Goal: Task Accomplishment & Management: Use online tool/utility

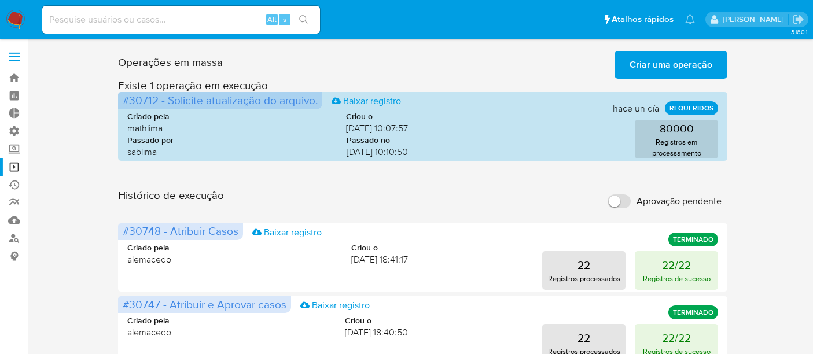
scroll to position [64, 0]
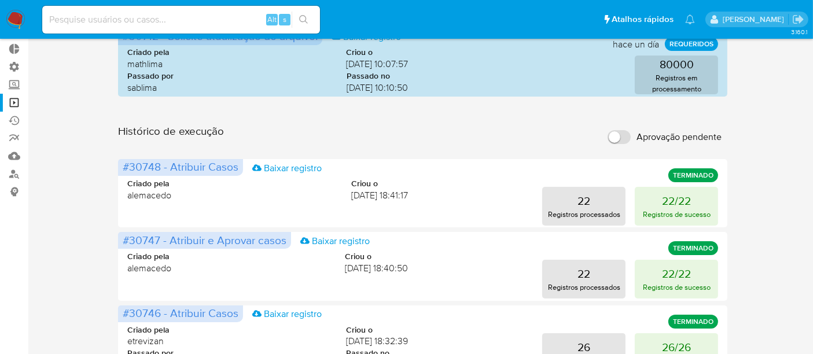
drag, startPoint x: 0, startPoint y: 0, endPoint x: 768, endPoint y: 175, distance: 788.0
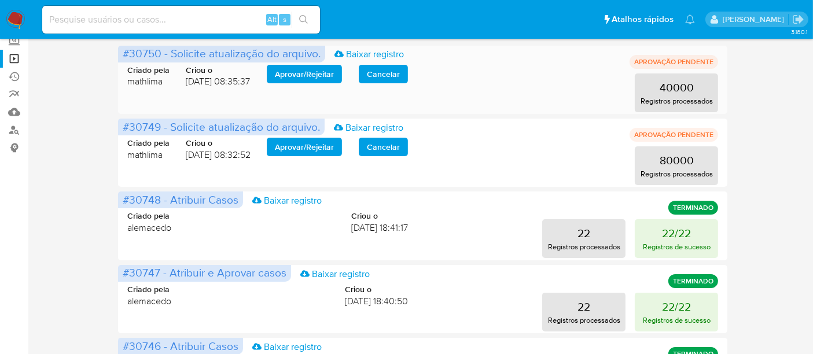
scroll to position [129, 0]
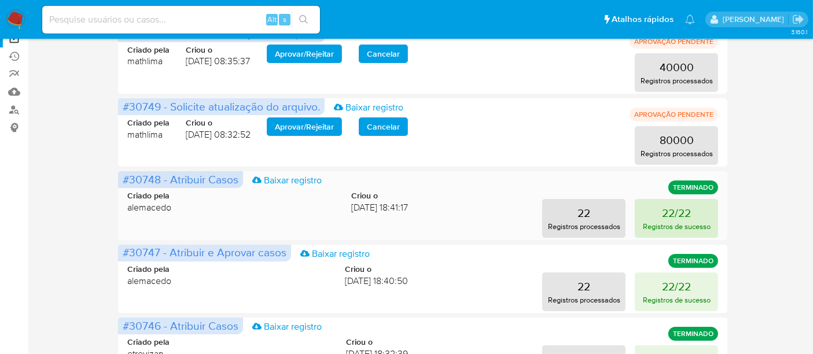
click at [669, 227] on p "Registros de sucesso" at bounding box center [677, 226] width 68 height 11
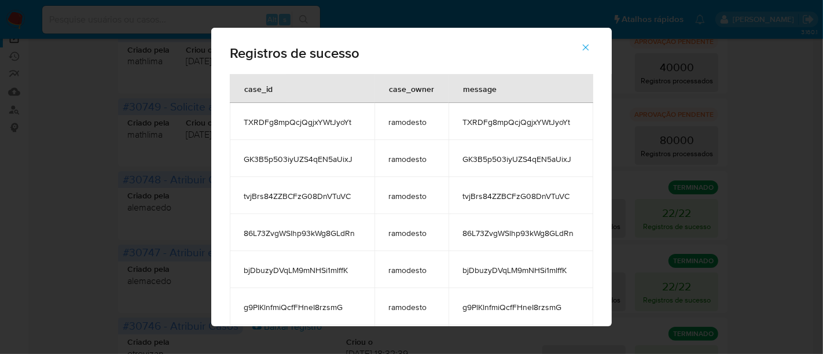
click at [591, 49] on icon "button" at bounding box center [586, 47] width 10 height 10
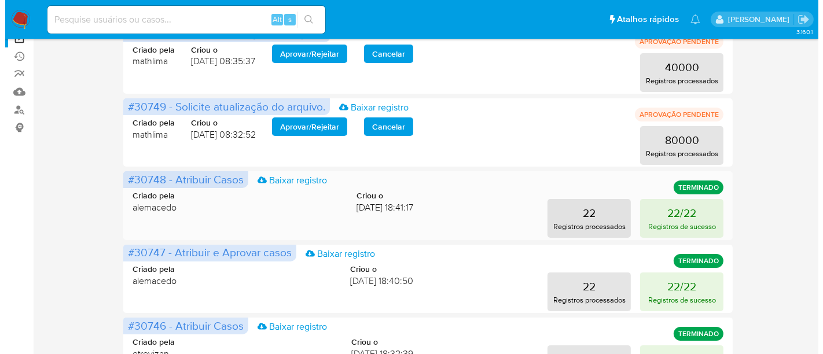
scroll to position [0, 0]
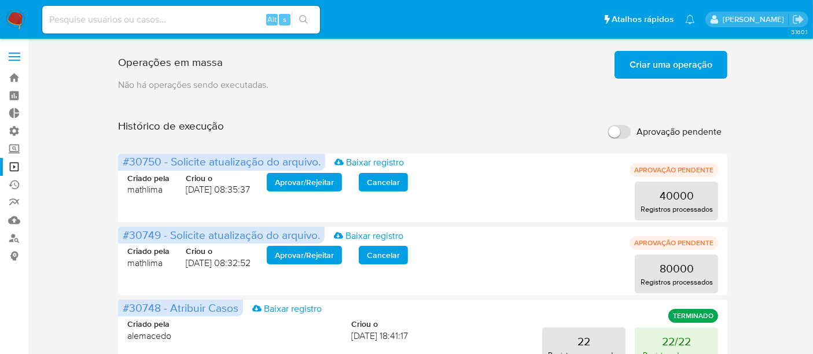
click at [677, 60] on span "Criar uma operação" at bounding box center [671, 64] width 83 height 25
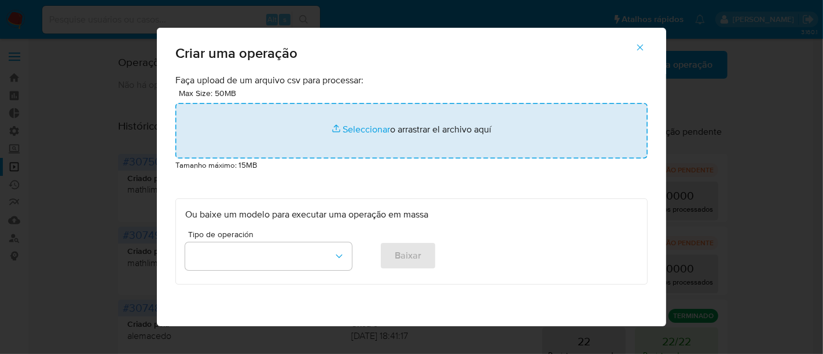
click at [360, 129] on input "file" at bounding box center [411, 131] width 472 height 56
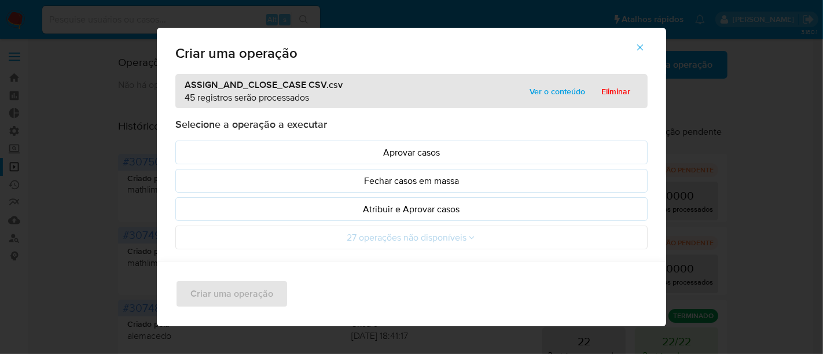
click at [544, 90] on span "Ver o conteúdo" at bounding box center [558, 91] width 56 height 16
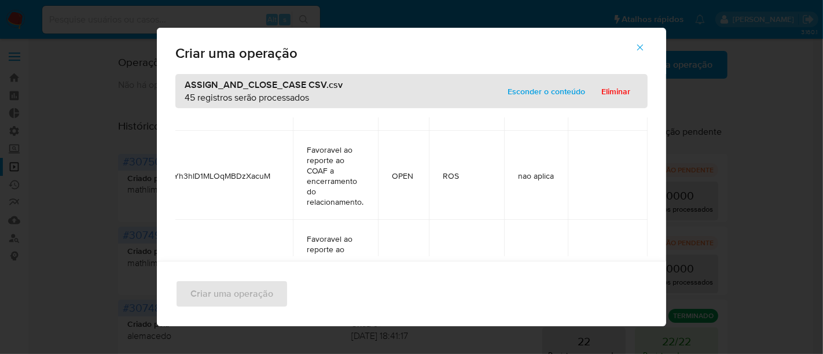
scroll to position [643, 38]
click at [536, 87] on span "Esconder o conteúdo" at bounding box center [547, 91] width 78 height 16
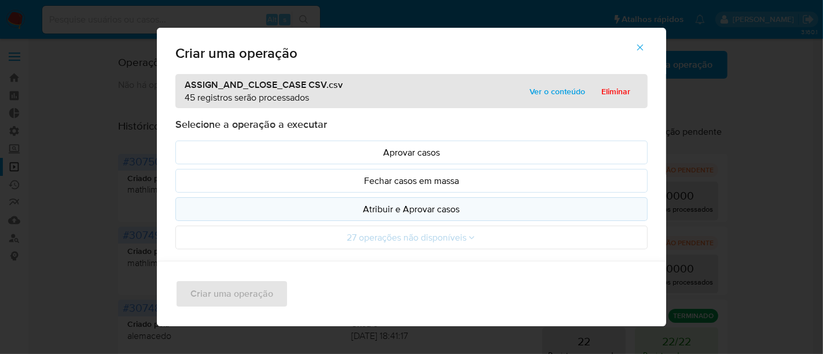
click at [398, 207] on p "Atribuir e Aprovar casos" at bounding box center [411, 209] width 453 height 13
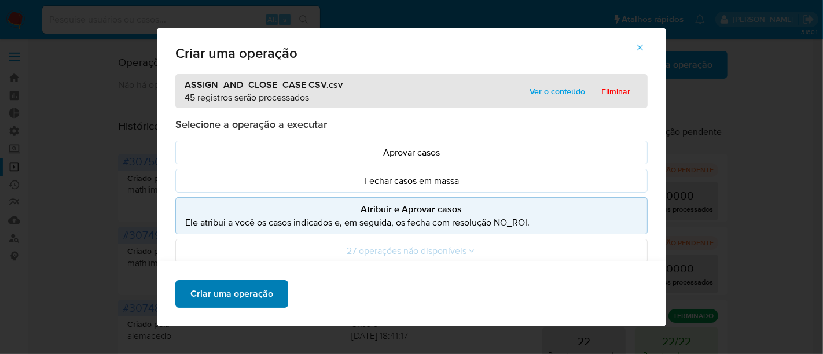
click at [234, 296] on span "Criar uma operação" at bounding box center [231, 293] width 83 height 25
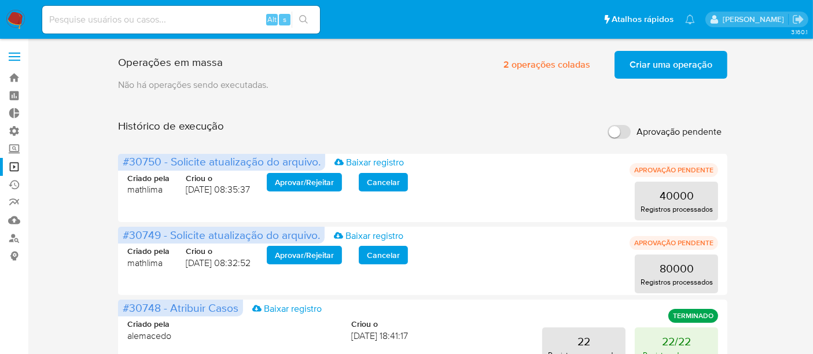
click at [638, 69] on span "Criar uma operação" at bounding box center [671, 64] width 83 height 25
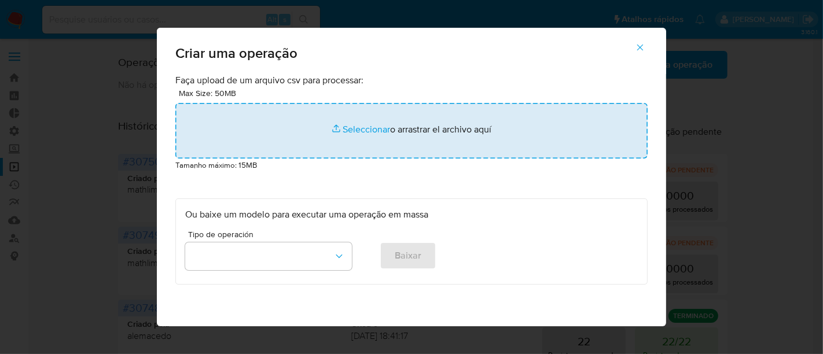
click at [367, 127] on input "file" at bounding box center [411, 131] width 472 height 56
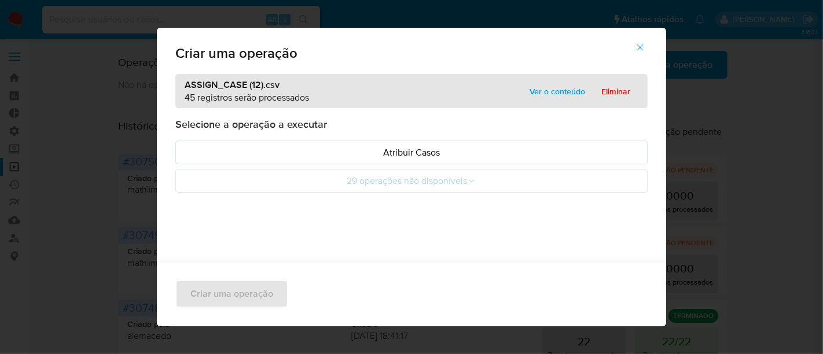
click at [551, 91] on span "Ver o conteúdo" at bounding box center [558, 91] width 56 height 16
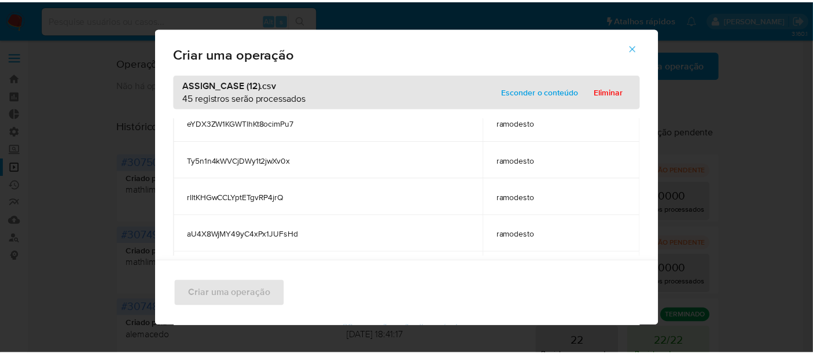
scroll to position [41, 0]
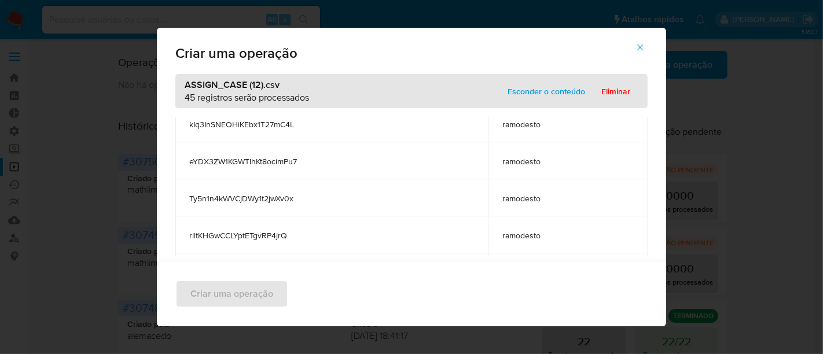
click at [560, 91] on span "Esconder o conteúdo" at bounding box center [547, 91] width 78 height 16
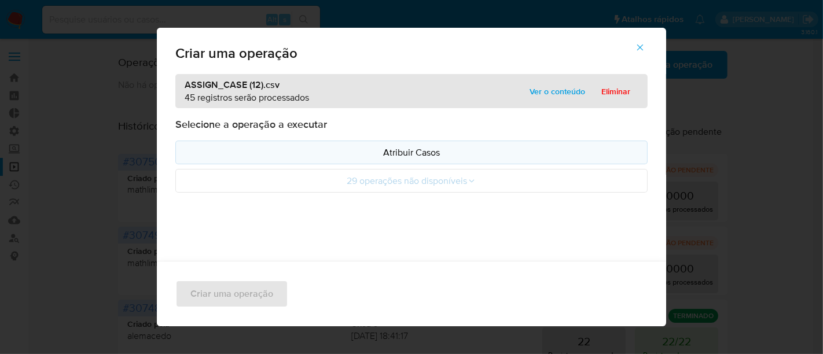
click at [408, 151] on p "Atribuir Casos" at bounding box center [411, 152] width 453 height 13
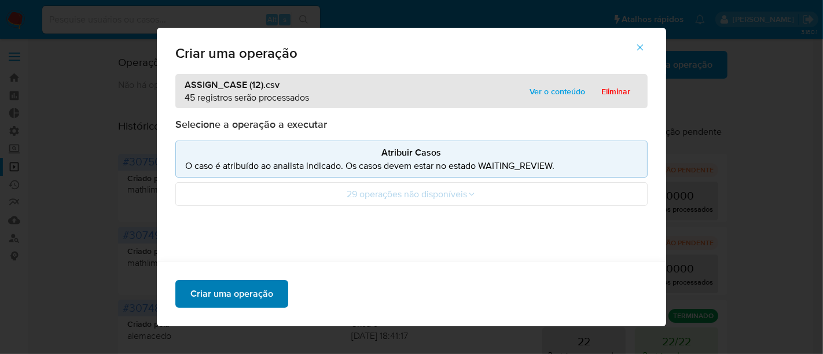
click at [241, 292] on span "Criar uma operação" at bounding box center [231, 293] width 83 height 25
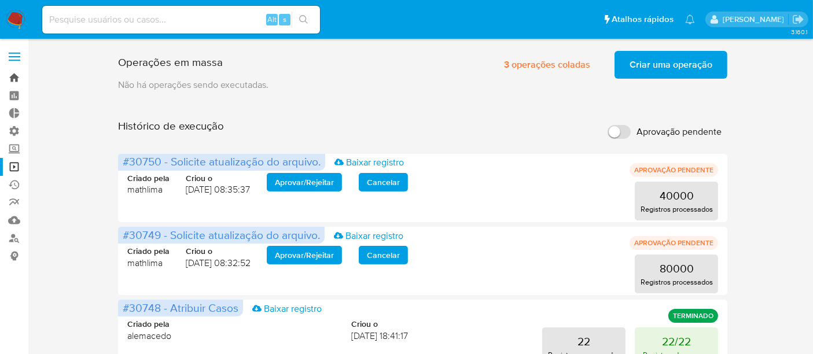
click at [18, 78] on link "Bandeja" at bounding box center [69, 78] width 138 height 18
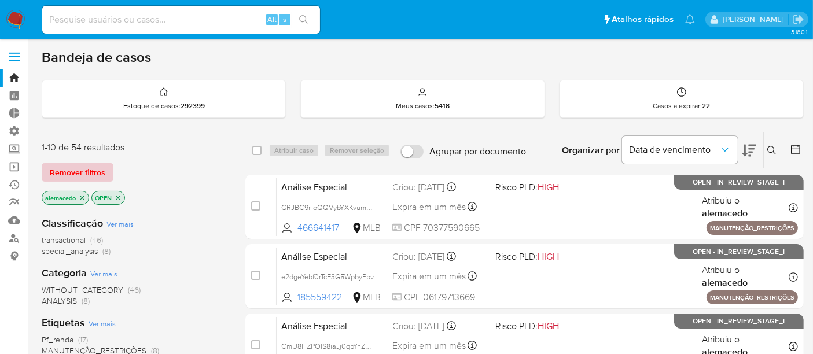
click at [93, 168] on span "Remover filtros" at bounding box center [78, 172] width 56 height 16
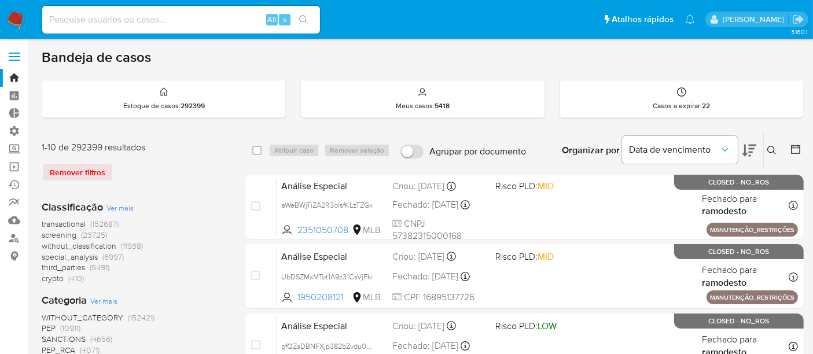
click at [775, 144] on button at bounding box center [773, 151] width 19 height 14
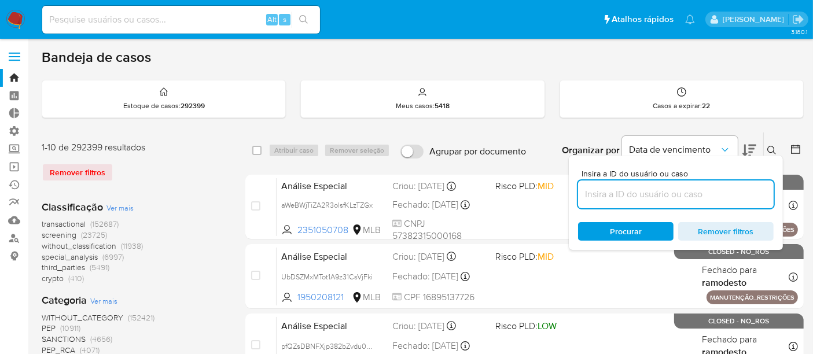
click at [614, 191] on input at bounding box center [676, 194] width 196 height 15
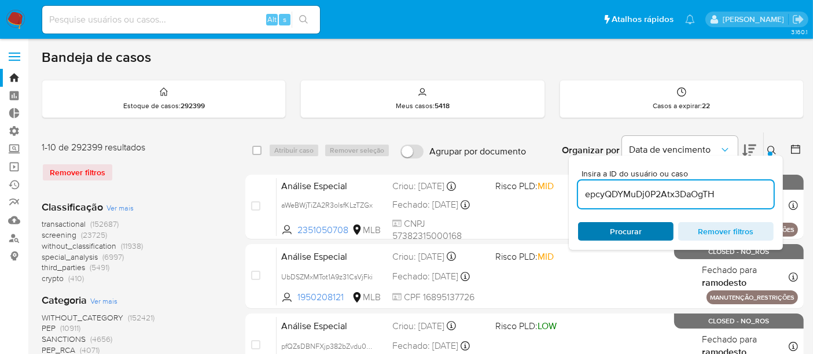
type input "epcyQDYMuDj0P2Atx3DaOgTH"
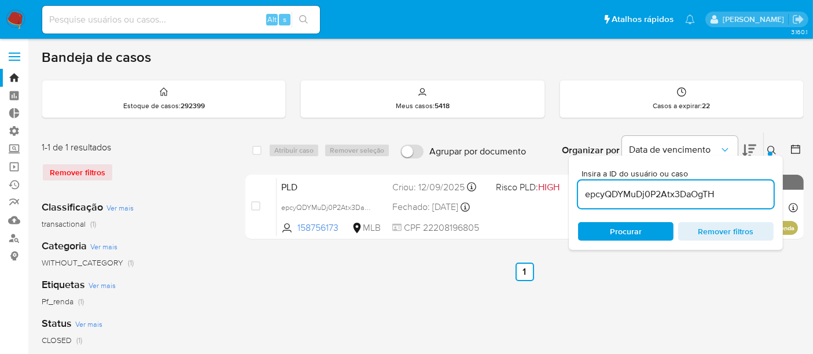
click at [606, 226] on span "Procurar" at bounding box center [625, 231] width 79 height 16
click at [772, 146] on icon at bounding box center [772, 150] width 9 height 9
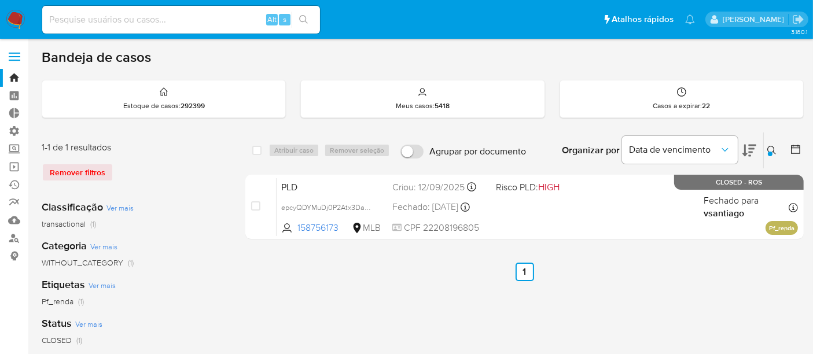
click at [768, 148] on icon at bounding box center [772, 150] width 9 height 9
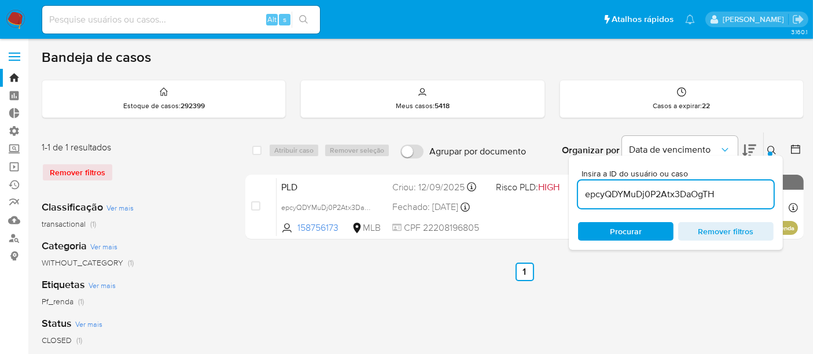
drag, startPoint x: 585, startPoint y: 192, endPoint x: 739, endPoint y: 192, distance: 154.0
click at [739, 192] on input "epcyQDYMuDj0P2Atx3DaOgTH" at bounding box center [676, 194] width 196 height 15
click at [630, 227] on div "Procurar Remover filtros" at bounding box center [676, 231] width 196 height 19
click at [771, 152] on div at bounding box center [770, 154] width 5 height 5
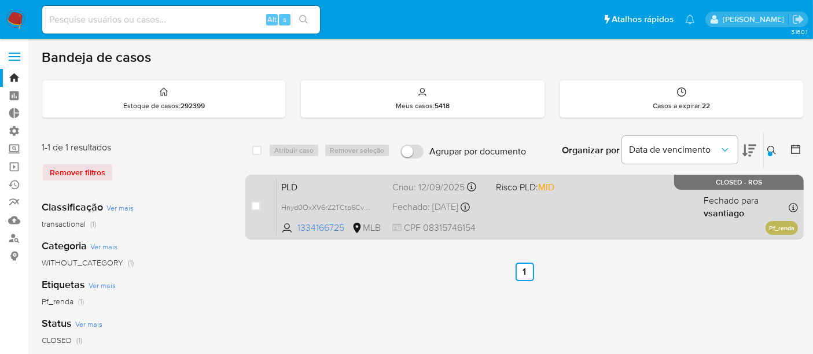
click at [594, 206] on div "PLD Hnyd0OxXV6rZ2TCtp6CvDT65 1334166725 MLB Risco PLD: MID Criou: 12/09/2025 Cr…" at bounding box center [538, 207] width 522 height 58
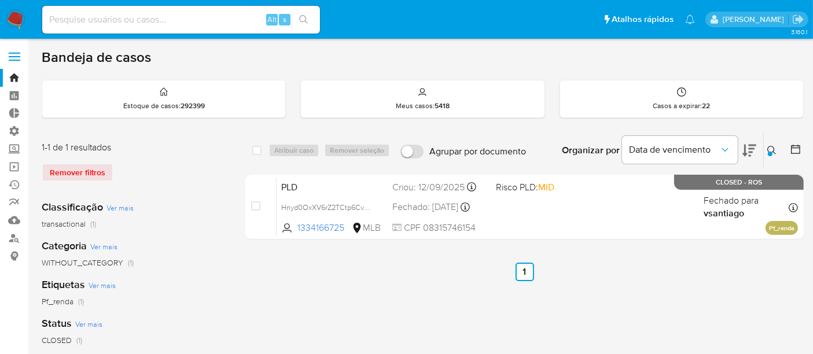
click at [87, 17] on input at bounding box center [181, 19] width 278 height 15
click at [771, 149] on icon at bounding box center [772, 150] width 9 height 9
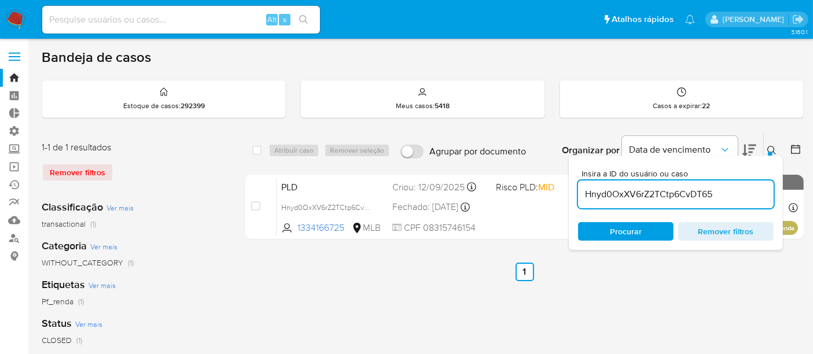
drag, startPoint x: 584, startPoint y: 196, endPoint x: 781, endPoint y: 191, distance: 197.5
click at [781, 191] on div "Insira a ID do usuário ou caso Hnyd0OxXV6rZ2TCtp6CvDT65 Procurar Remover filtros" at bounding box center [676, 203] width 214 height 94
type input "n96JJh2Ju1RnGupEHMZDiHDb"
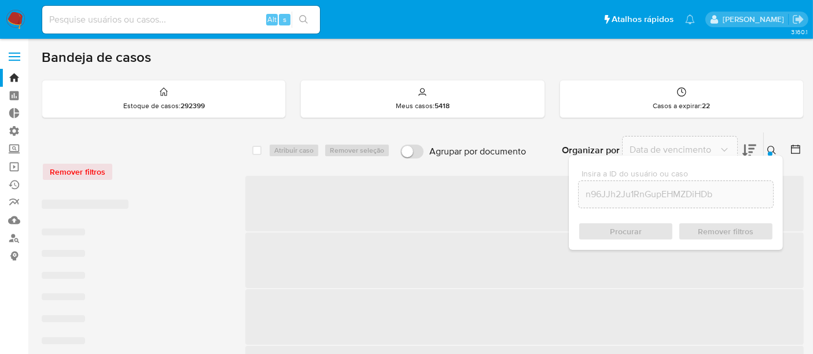
drag, startPoint x: 636, startPoint y: 236, endPoint x: 654, endPoint y: 226, distance: 21.0
click at [636, 235] on span "Procurar" at bounding box center [626, 231] width 32 height 19
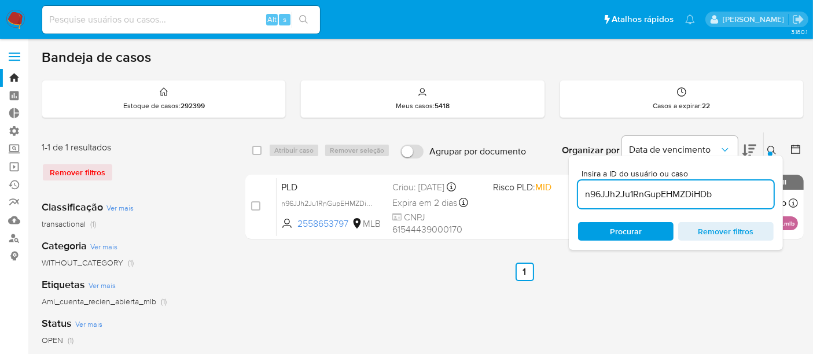
click at [773, 147] on icon at bounding box center [772, 150] width 9 height 9
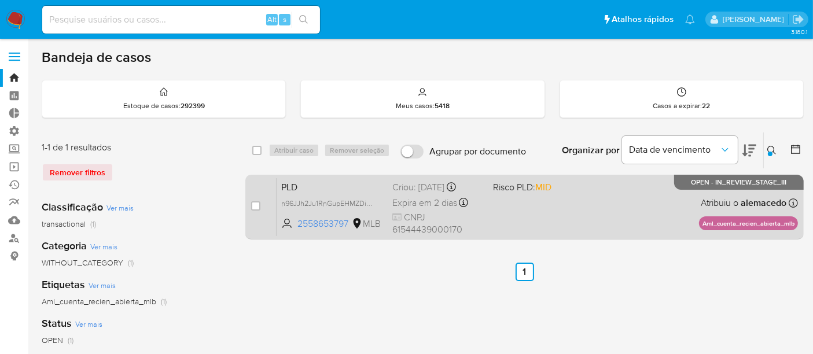
click at [565, 206] on div "PLD n96JJh2Ju1RnGupEHMZDiHDb 2558653797 MLB Risco PLD: MID Criou: 12/08/2025 Cr…" at bounding box center [538, 207] width 522 height 58
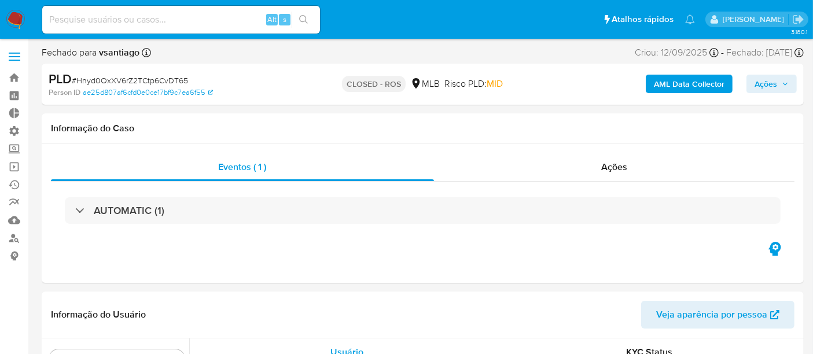
scroll to position [600, 0]
select select "10"
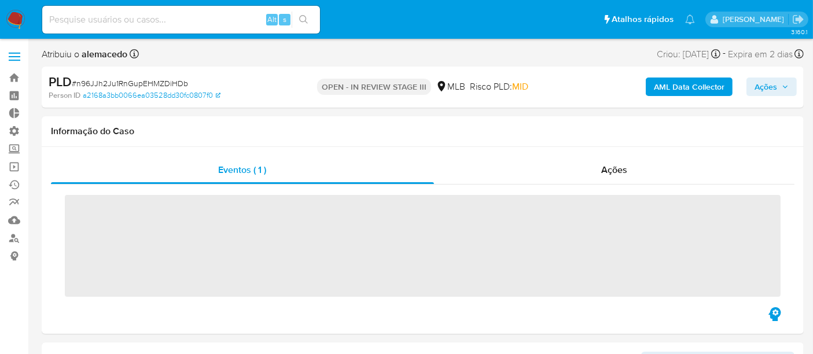
scroll to position [600, 0]
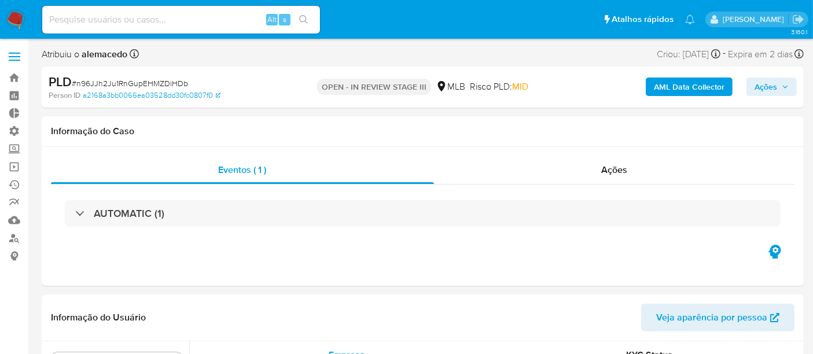
select select "10"
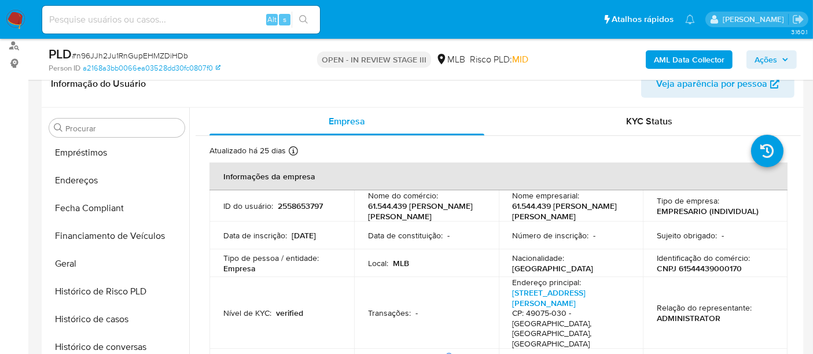
scroll to position [278, 0]
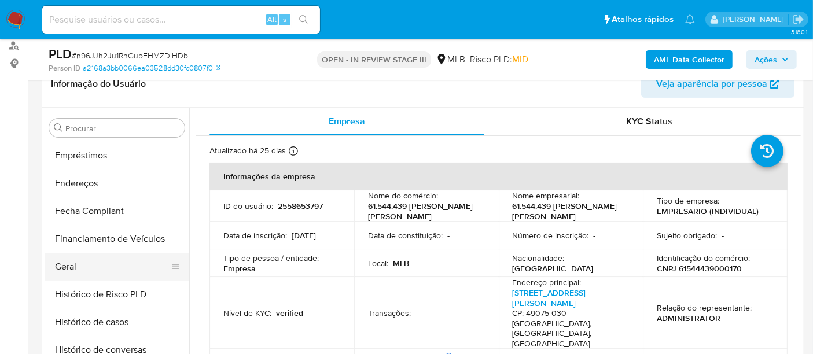
click at [79, 267] on button "Geral" at bounding box center [112, 267] width 135 height 28
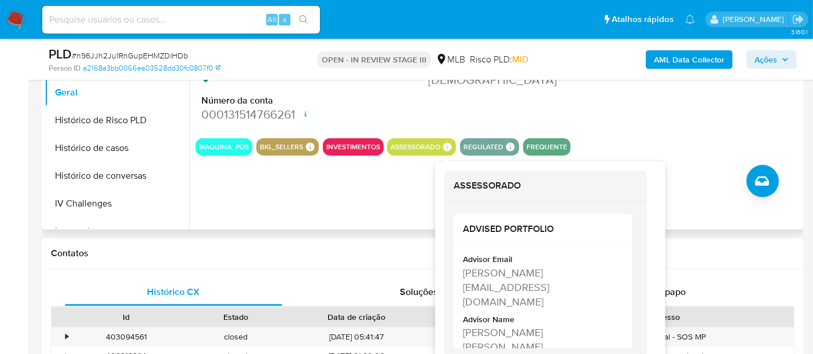
scroll to position [386, 0]
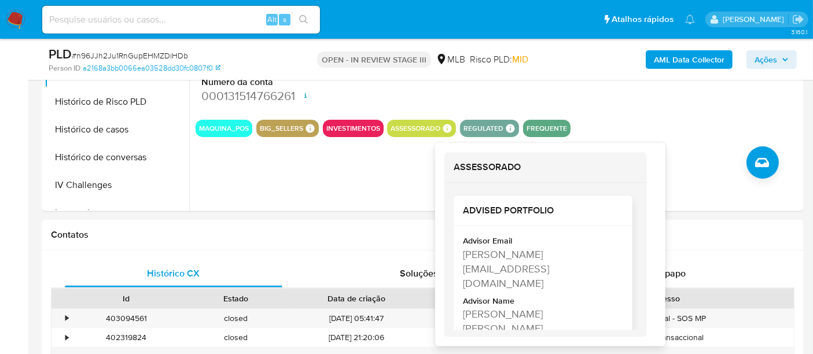
drag, startPoint x: 461, startPoint y: 298, endPoint x: 598, endPoint y: 303, distance: 136.7
click at [598, 303] on div "Advisor Email willian.ipereira@mercadopago.com.br Advisor Name Willian Rafael P…" at bounding box center [543, 304] width 179 height 154
copy div "Willian Rafael Pereira Cezario"
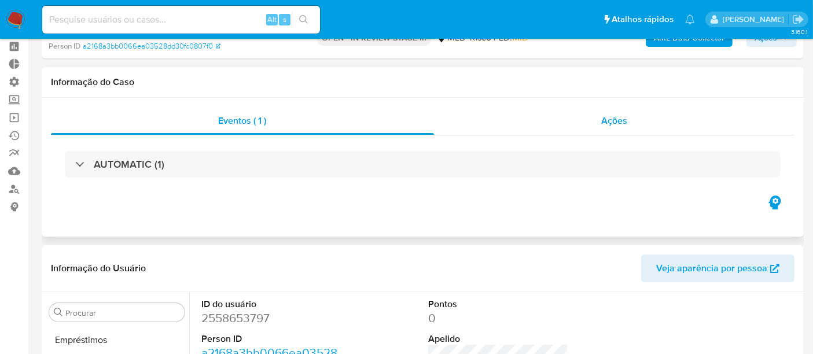
scroll to position [0, 0]
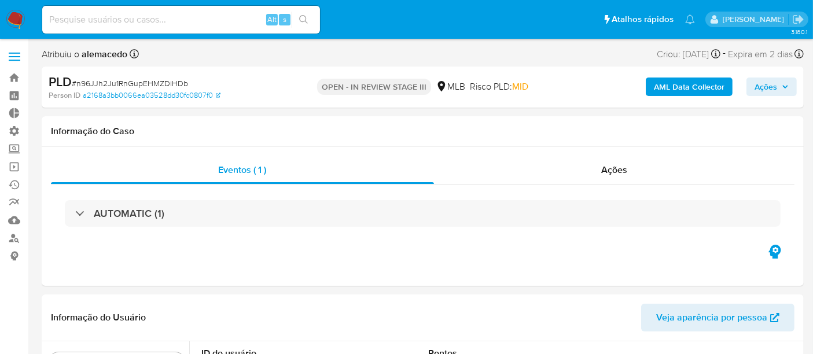
click at [773, 90] on span "Ações" at bounding box center [766, 87] width 23 height 19
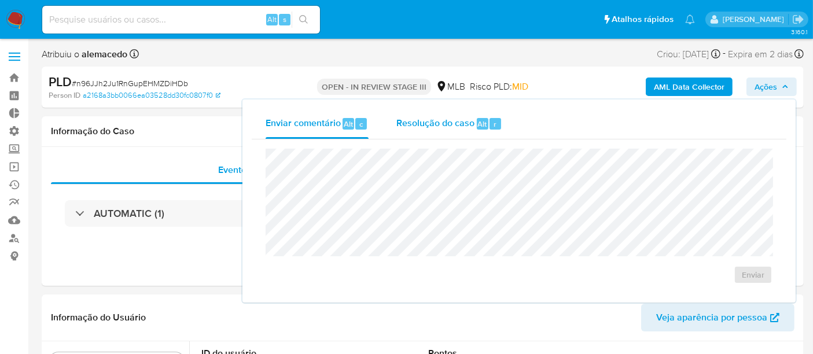
click at [429, 119] on span "Resolução do caso" at bounding box center [436, 123] width 78 height 13
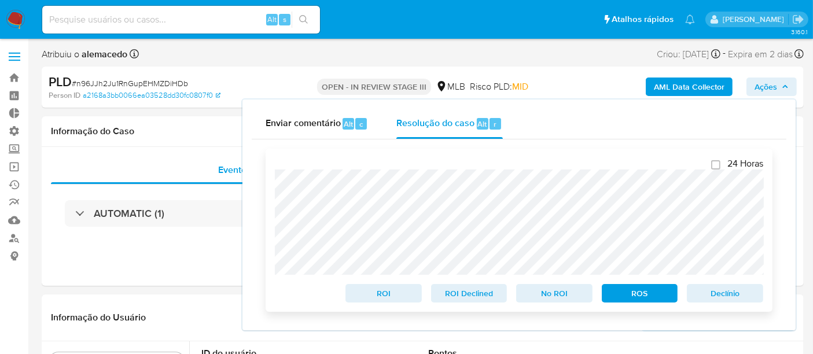
click at [272, 179] on div "24 Horas ROI ROI Declined No ROI ROS Declínio" at bounding box center [519, 230] width 507 height 163
click at [644, 299] on span "ROS" at bounding box center [640, 293] width 60 height 16
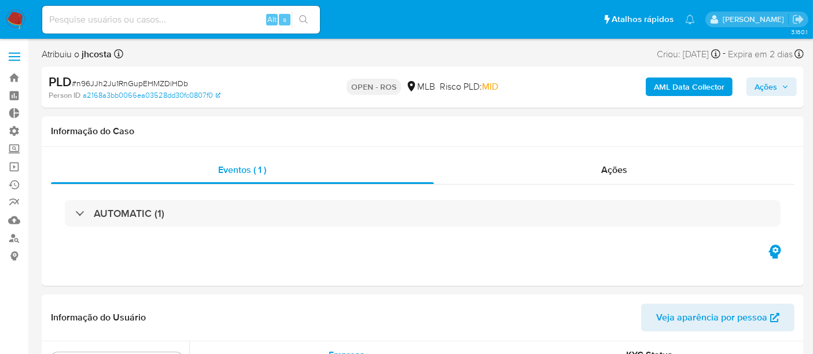
scroll to position [600, 0]
select select "10"
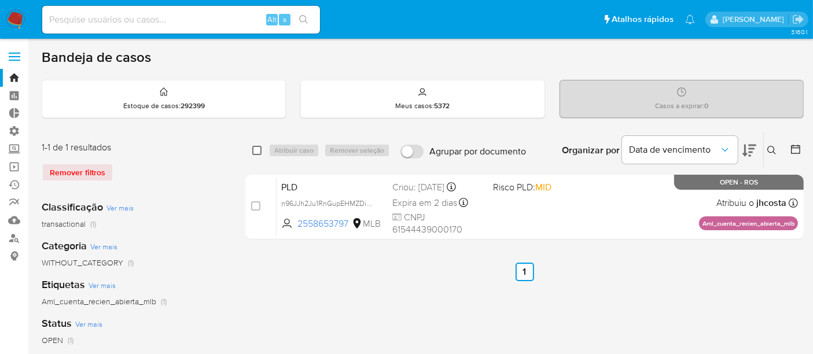
click at [252, 148] on input "checkbox" at bounding box center [256, 150] width 9 height 9
checkbox input "true"
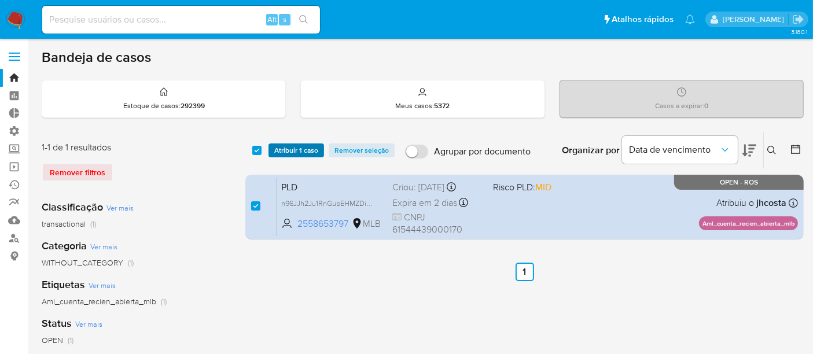
click at [277, 151] on span "Atribuir 1 caso" at bounding box center [296, 151] width 44 height 12
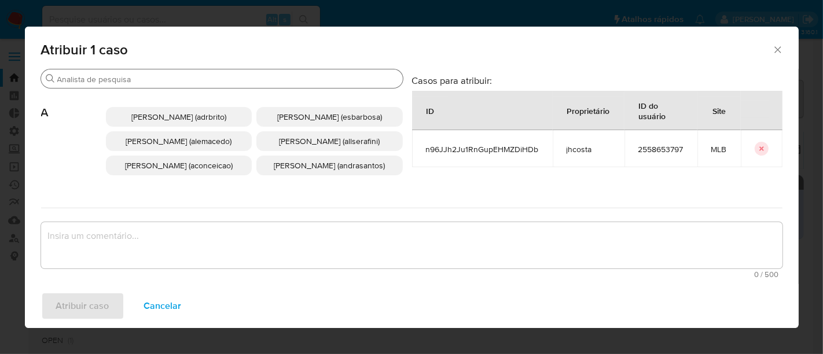
click at [89, 74] on div "Buscar" at bounding box center [222, 78] width 362 height 19
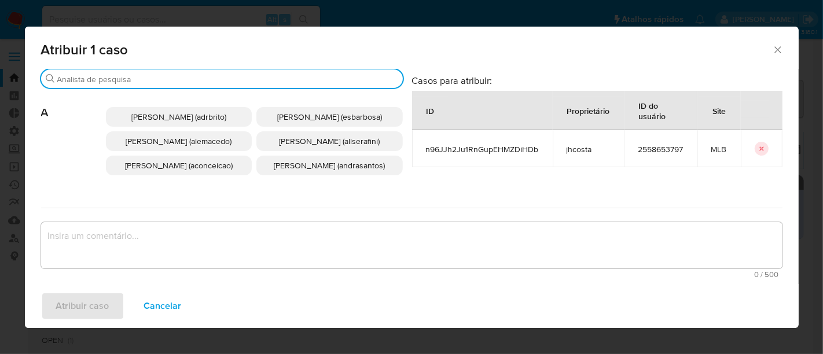
click at [86, 82] on input "Buscar" at bounding box center [227, 79] width 341 height 10
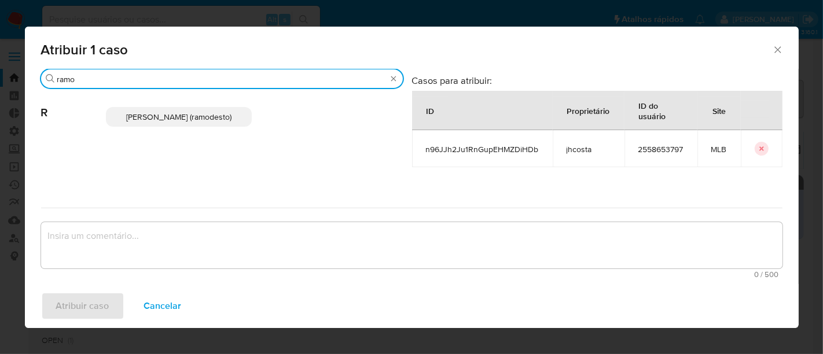
type input "ramo"
click at [210, 127] on p "Rafael Modesto Dos Santos (ramodesto)" at bounding box center [179, 117] width 146 height 20
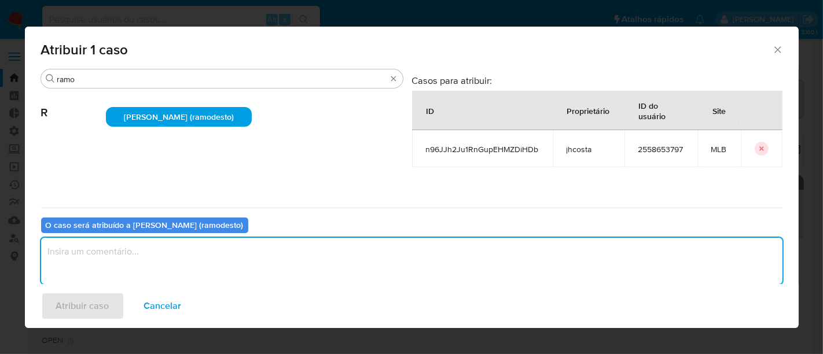
click at [122, 254] on textarea "assign-modal" at bounding box center [412, 261] width 742 height 46
paste textarea "Favorável ao reporte ao COAF, a manutenção do relacionamento."
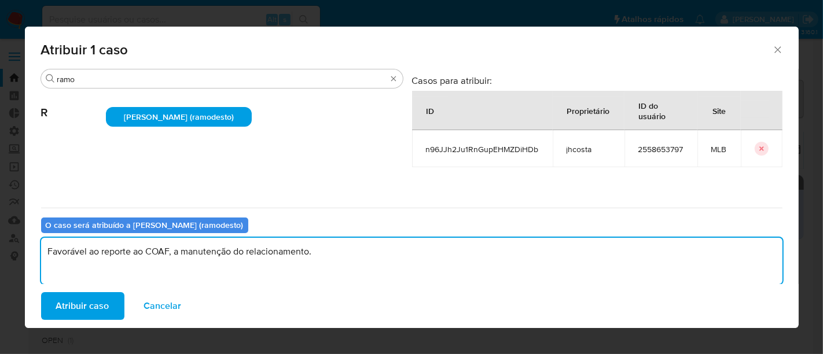
click at [175, 251] on textarea "Favorável ao reporte ao COAF, a manutenção do relacionamento." at bounding box center [412, 261] width 742 height 46
type textarea "Favorável ao reporte ao COAF e a manutenção do relacionamento."
click at [86, 305] on span "Atribuir caso" at bounding box center [82, 306] width 53 height 25
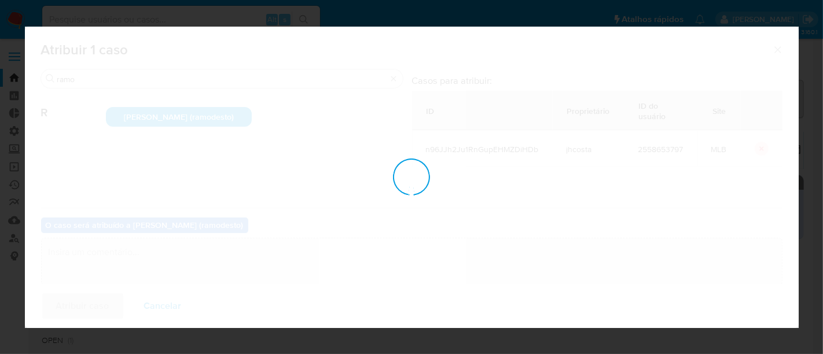
checkbox input "false"
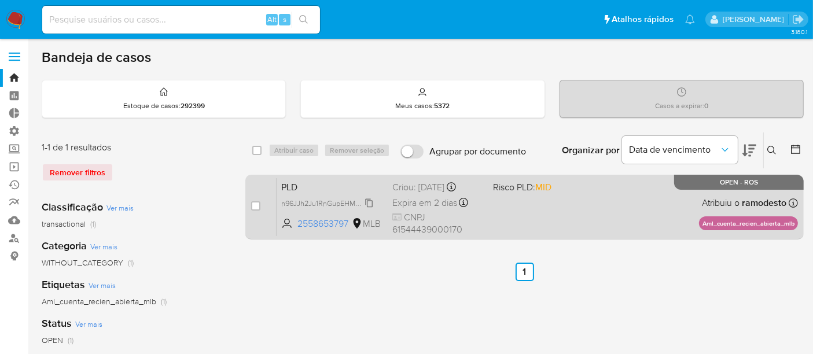
click at [324, 204] on span "n96JJh2Ju1RnGupEHMZDiHDb" at bounding box center [331, 202] width 100 height 13
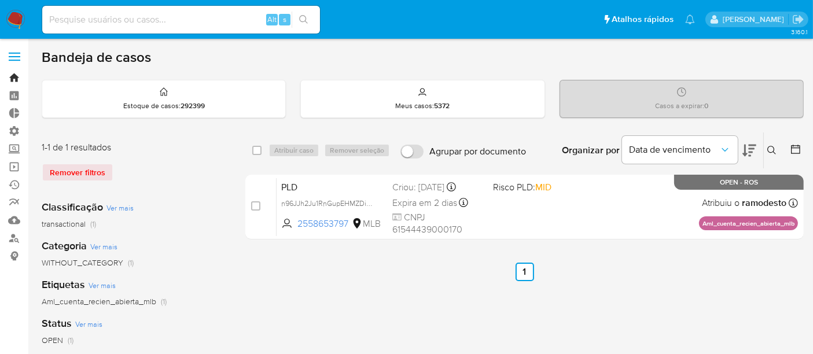
click at [23, 78] on link "Bandeja" at bounding box center [69, 78] width 138 height 18
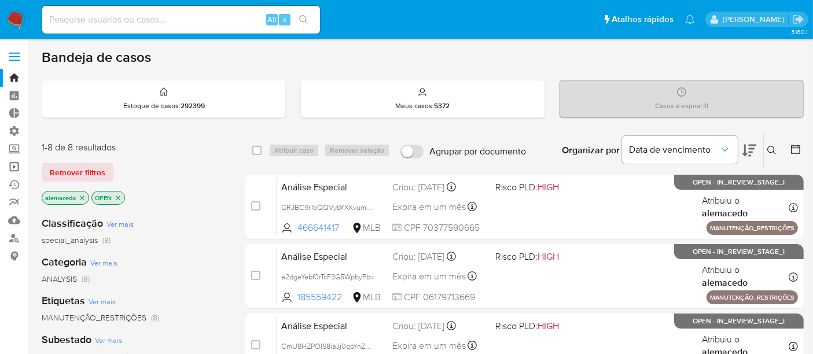
click at [12, 162] on link "Operações em massa" at bounding box center [69, 167] width 138 height 18
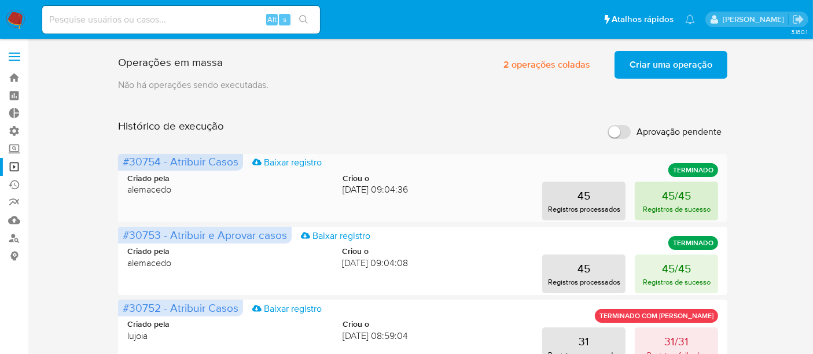
click at [687, 189] on p "45/45" at bounding box center [676, 196] width 29 height 16
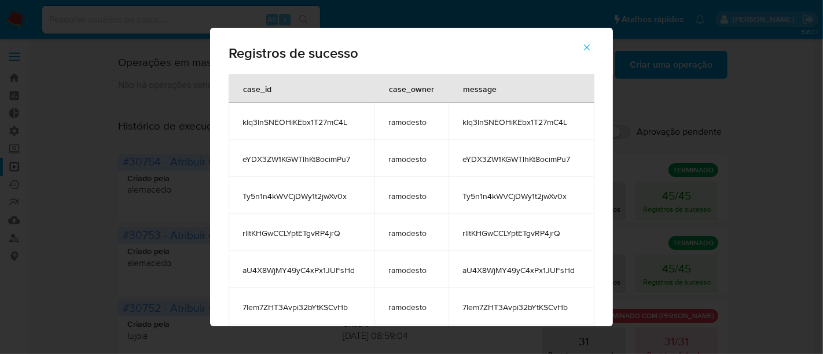
click at [597, 47] on button "button" at bounding box center [587, 48] width 41 height 28
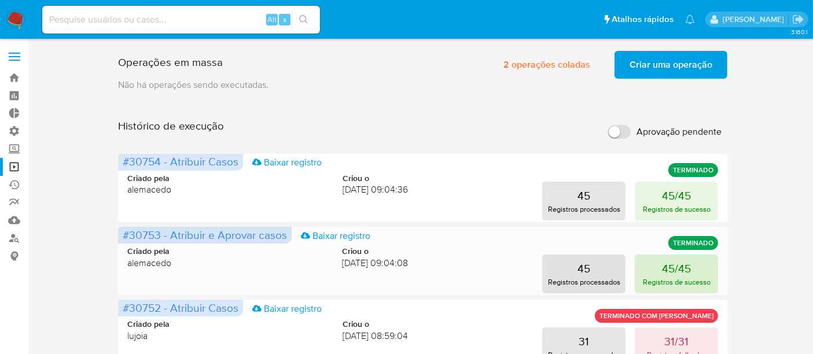
click at [653, 269] on button "45/45 Registros de sucesso" at bounding box center [676, 274] width 83 height 39
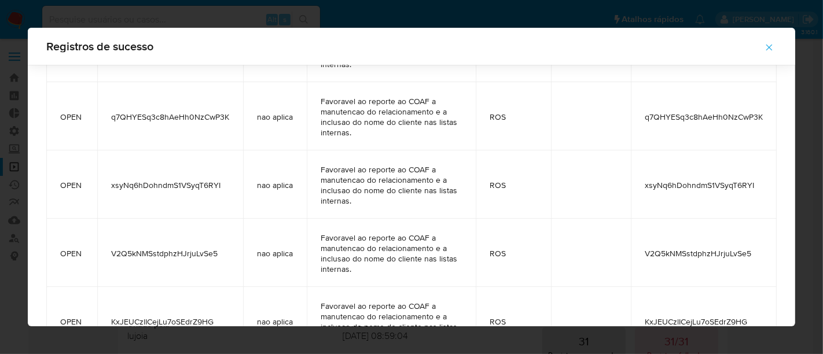
scroll to position [2435, 0]
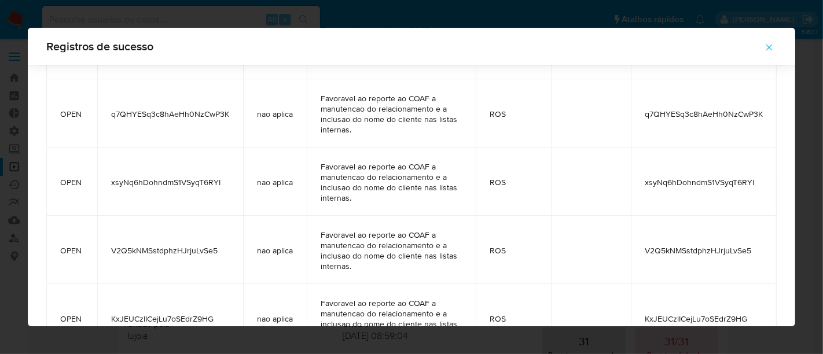
drag, startPoint x: 107, startPoint y: 245, endPoint x: 234, endPoint y: 245, distance: 127.4
click at [234, 245] on td "V2Q5kNMSstdphzHJrjuLvSe5" at bounding box center [170, 250] width 146 height 68
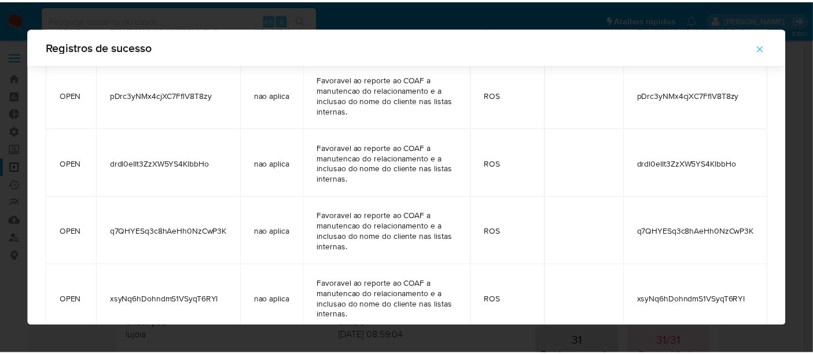
scroll to position [2242, 0]
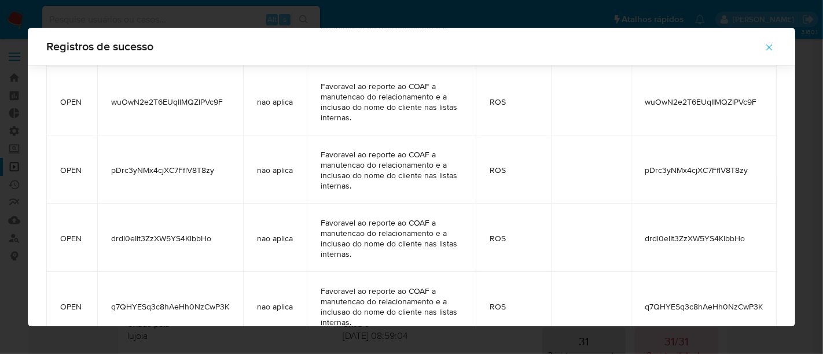
click at [782, 47] on button "button" at bounding box center [769, 48] width 41 height 28
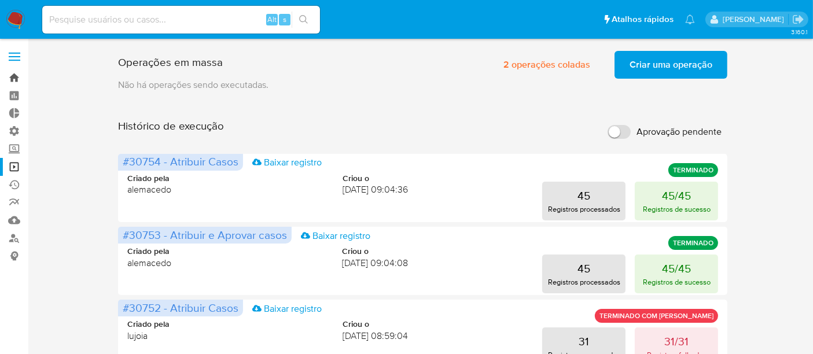
click at [11, 76] on link "Bandeja" at bounding box center [69, 78] width 138 height 18
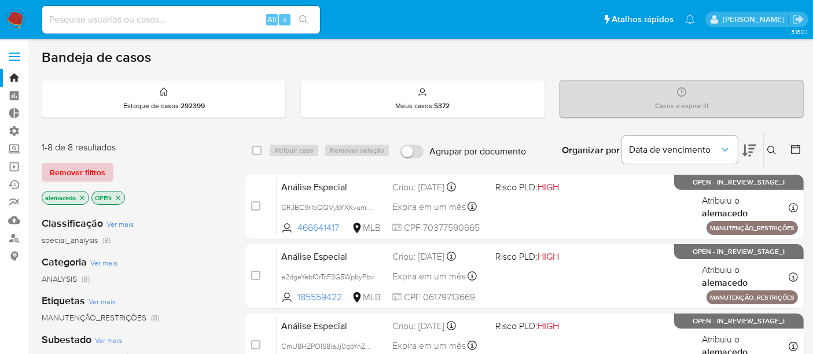
click at [83, 166] on span "Remover filtros" at bounding box center [78, 172] width 56 height 16
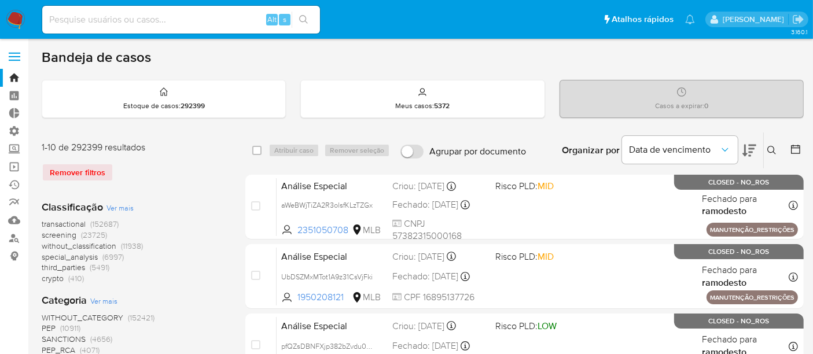
click at [774, 149] on icon at bounding box center [772, 150] width 9 height 9
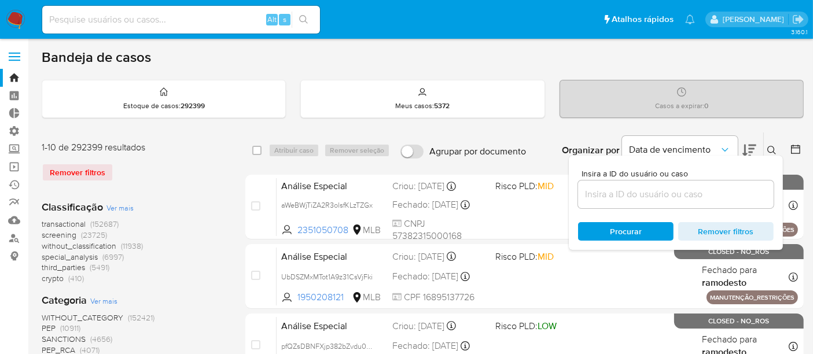
click at [622, 201] on div at bounding box center [676, 195] width 196 height 28
paste input "V2Q5kNMSstdphzHJrjuLvSe5"
click at [617, 193] on input "V2Q5kNMSstdphzHJrjuLvSe5" at bounding box center [676, 194] width 196 height 15
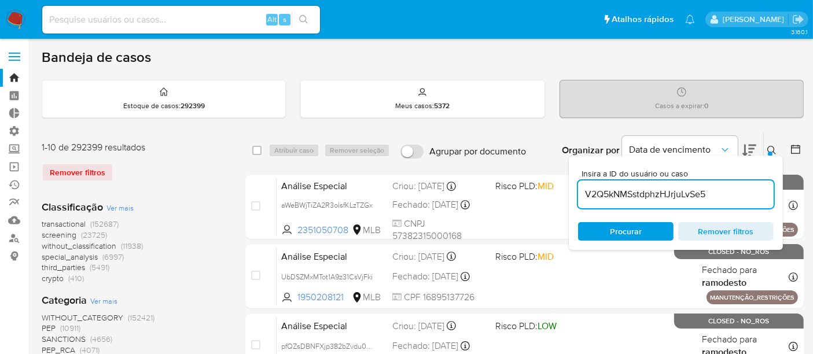
type input "V2Q5kNMSstdphzHJrjuLvSe5"
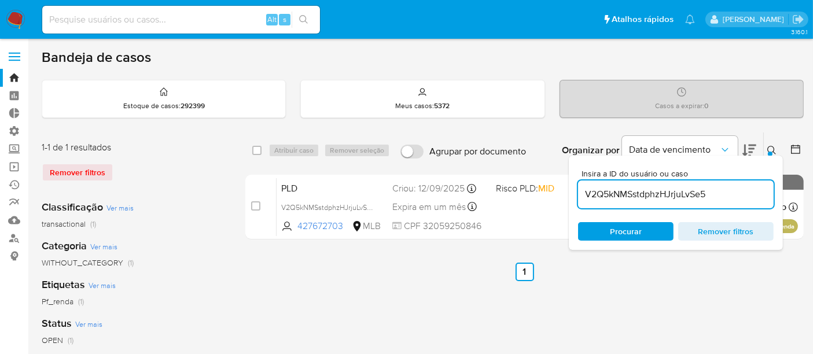
click at [636, 240] on div "Insira a ID do usuário ou caso V2Q5kNMSstdphzHJrjuLvSe5 Procurar Remover filtros" at bounding box center [676, 203] width 214 height 94
click at [635, 231] on span "Procurar" at bounding box center [626, 231] width 32 height 19
click at [772, 149] on icon at bounding box center [772, 150] width 9 height 9
